Goal: Task Accomplishment & Management: Use online tool/utility

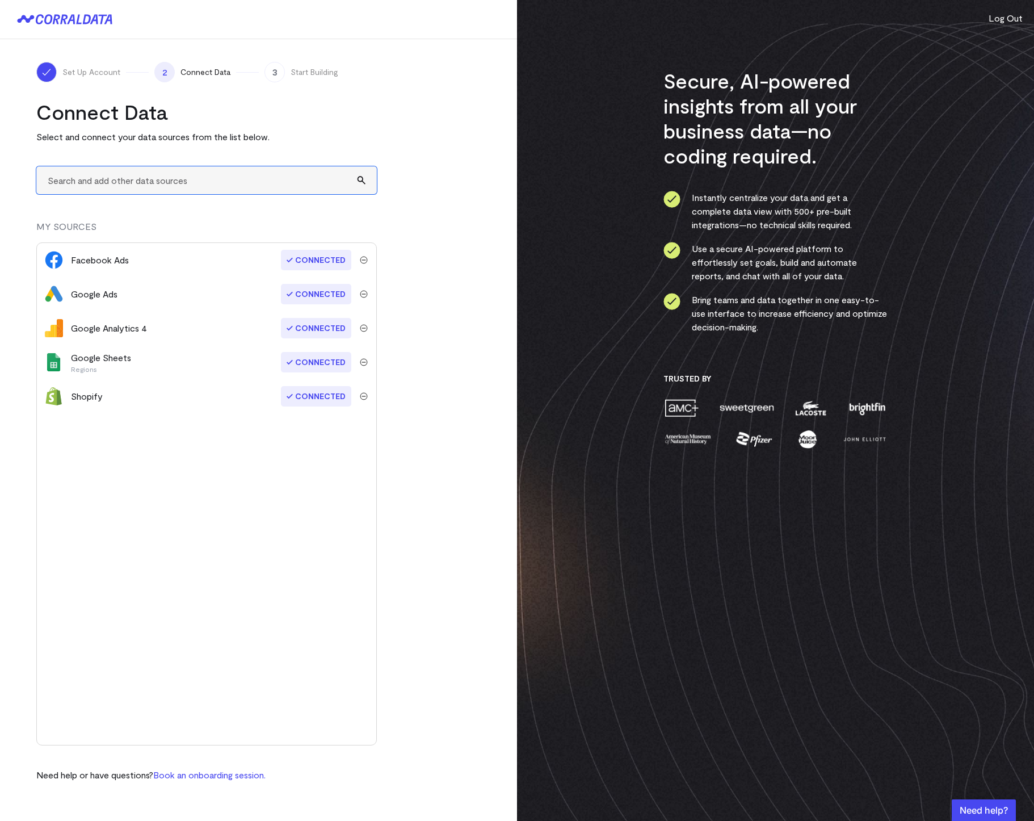
click at [103, 186] on input "text" at bounding box center [206, 180] width 341 height 28
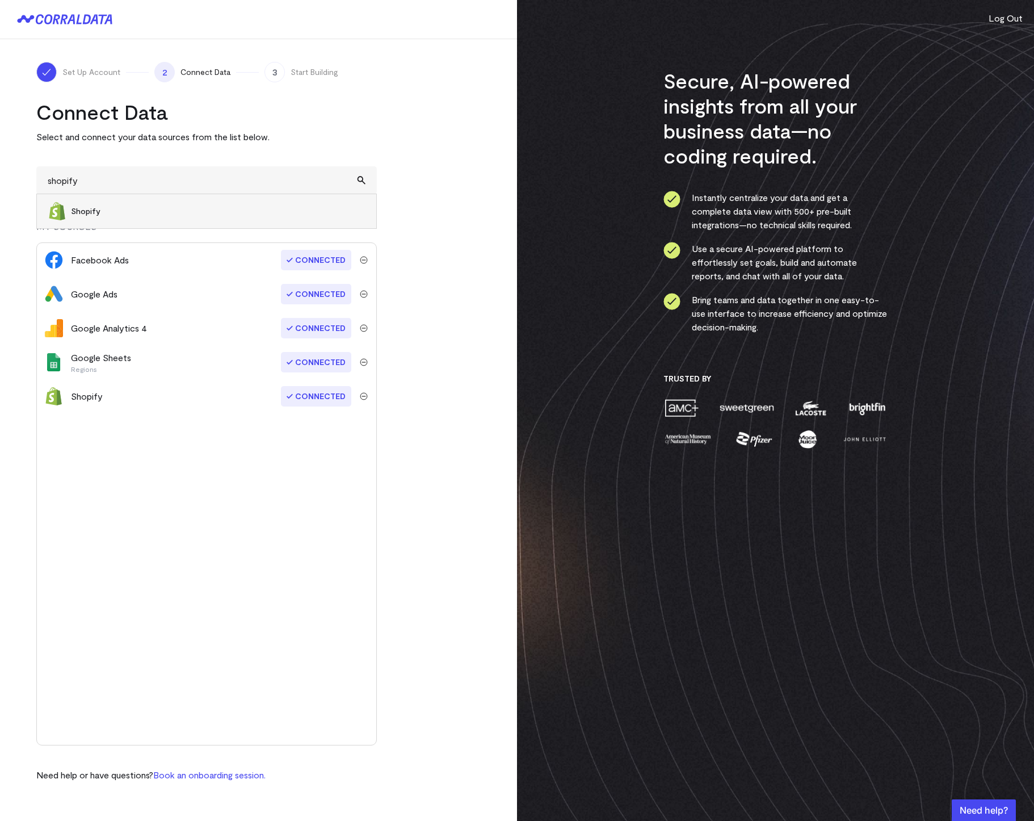
click at [138, 205] on span "Shopify" at bounding box center [218, 210] width 294 height 11
type input "Shopify"
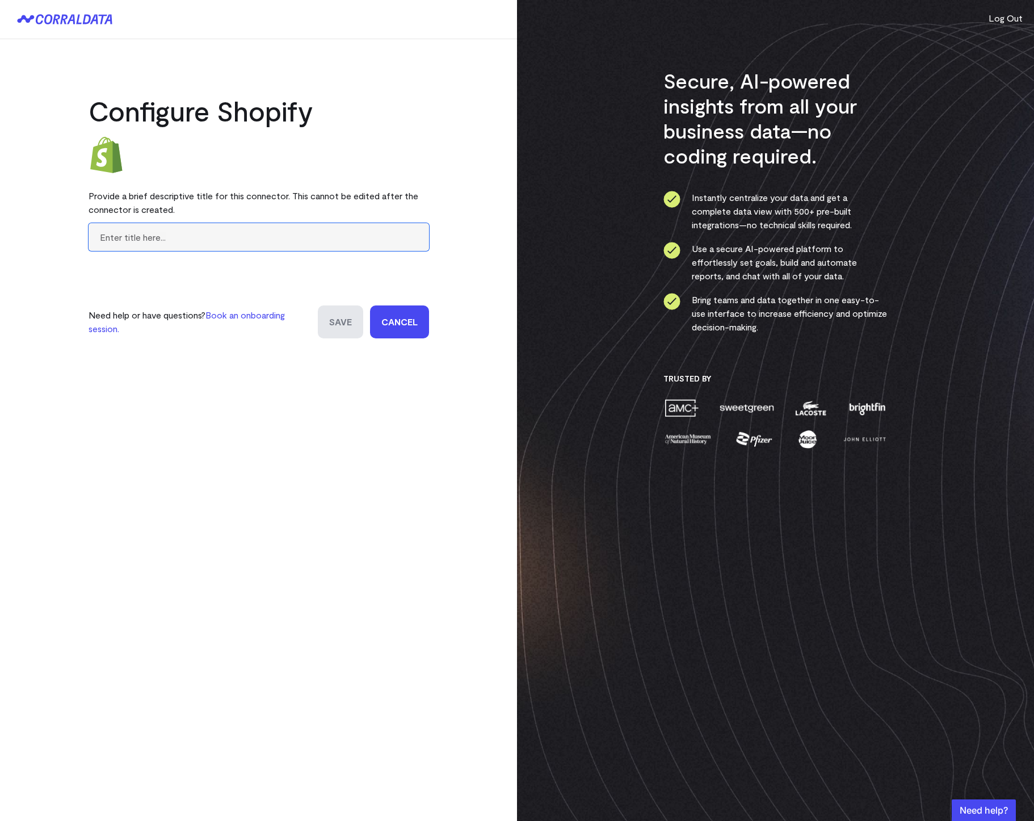
click at [190, 240] on input "text" at bounding box center [259, 237] width 341 height 28
type input "B2B Global"
click at [345, 321] on input "Save" at bounding box center [340, 321] width 45 height 33
